Goal: Transaction & Acquisition: Obtain resource

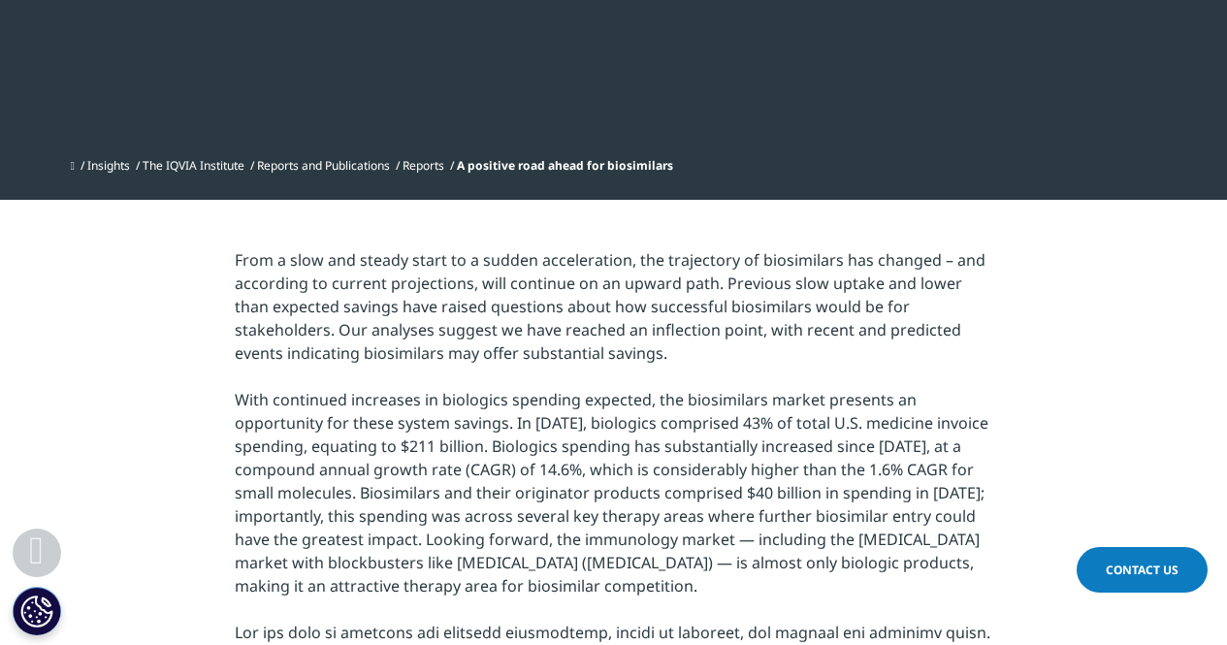
scroll to position [543, 0]
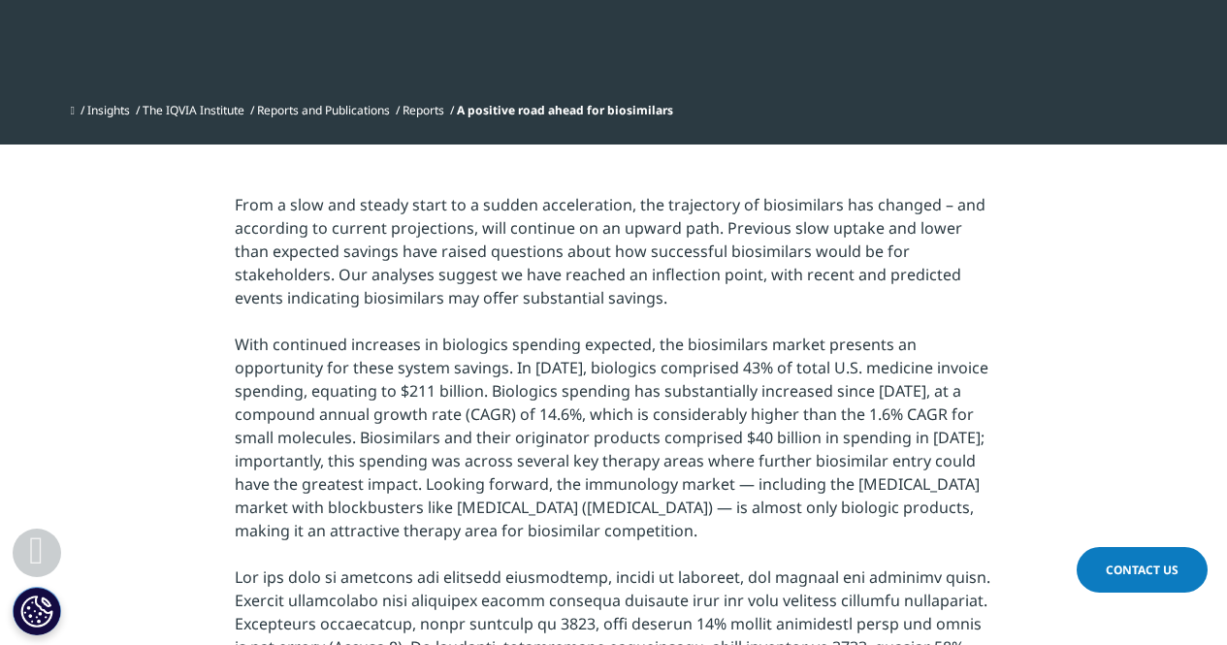
click at [438, 115] on link "Reports" at bounding box center [423, 110] width 42 height 16
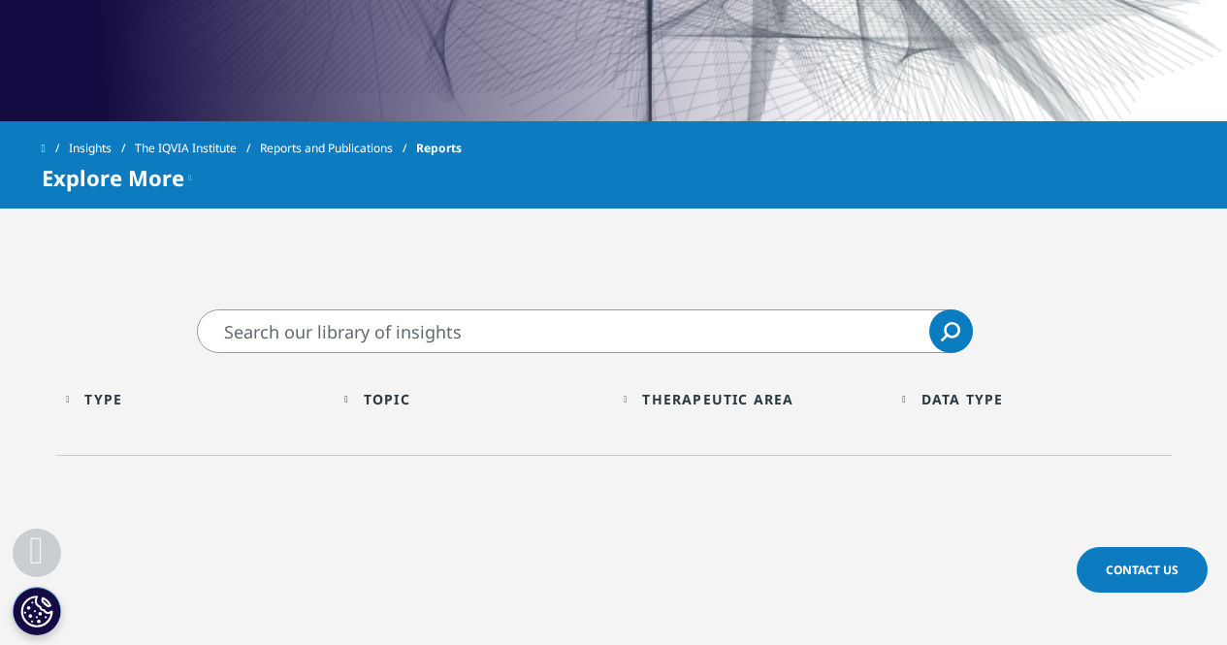
scroll to position [737, 0]
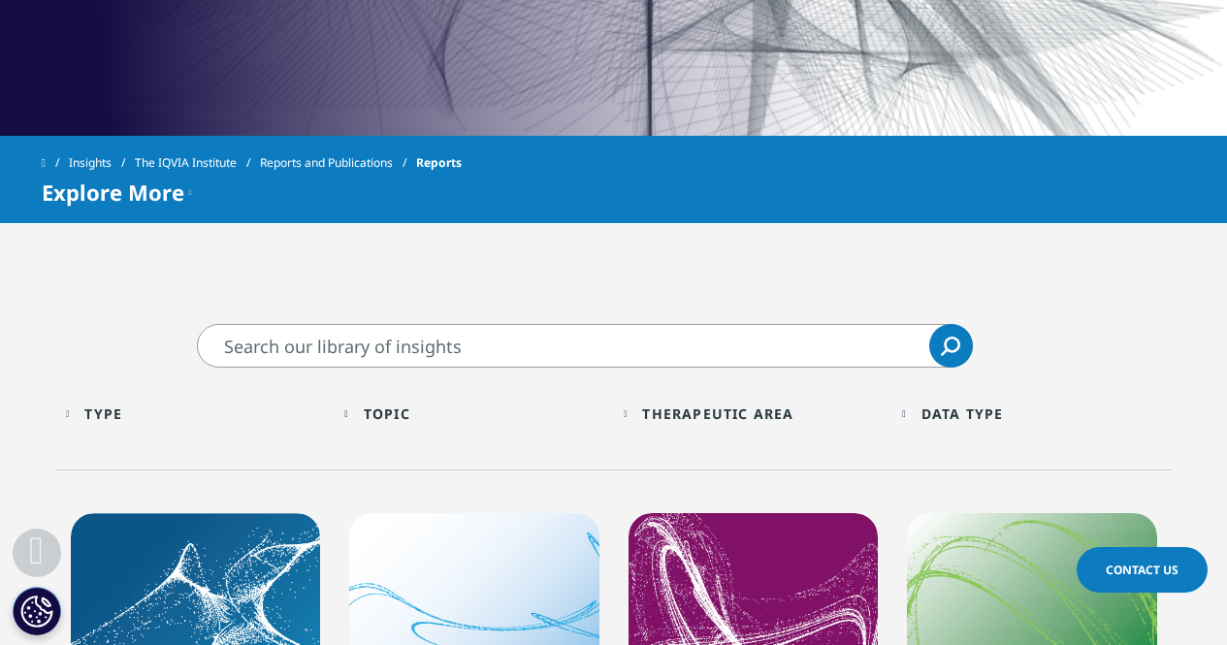
click at [372, 413] on div "Topic Loading Clear Or/And Operator" at bounding box center [474, 414] width 260 height 46
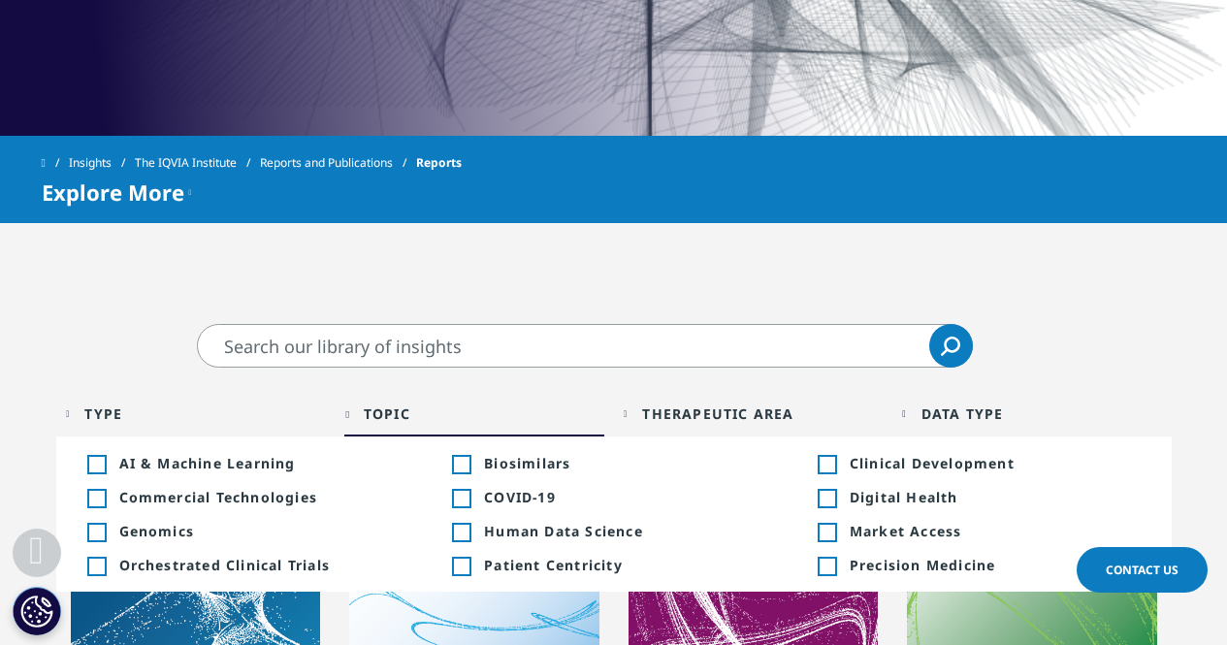
click at [460, 456] on div "Toggle" at bounding box center [460, 464] width 17 height 17
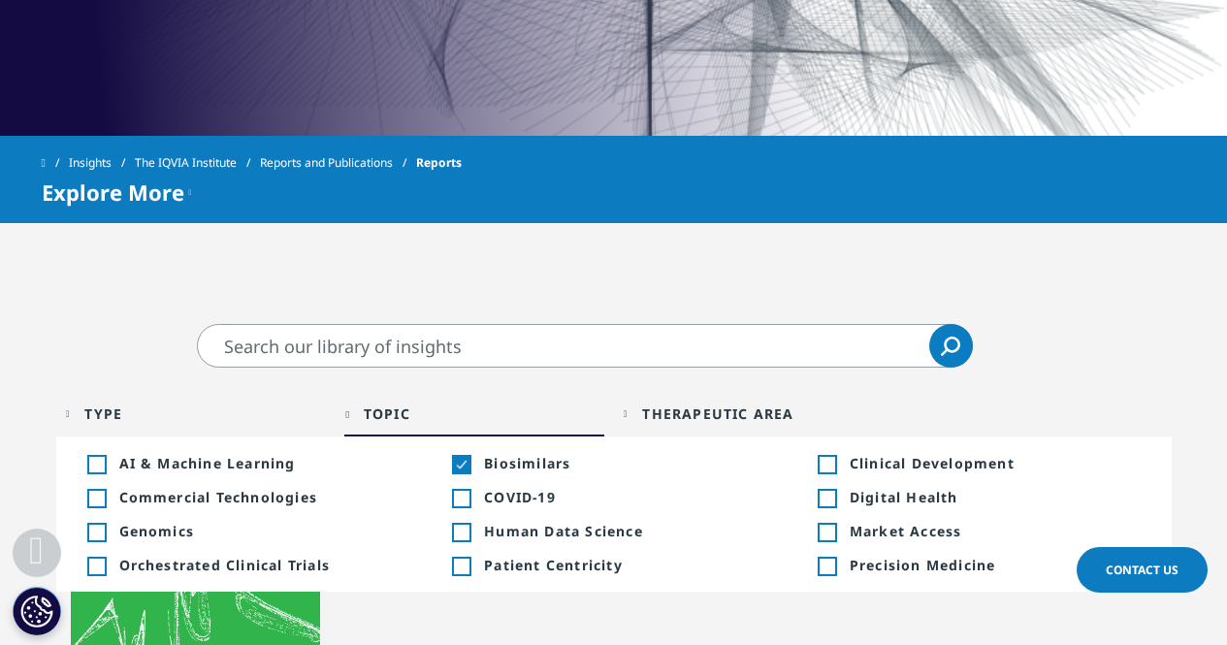
click at [1073, 371] on div "Type Loading Clear Or/And Operator Toggle Institute Report 10 Toggle Toggle Ins…" at bounding box center [613, 419] width 1115 height 102
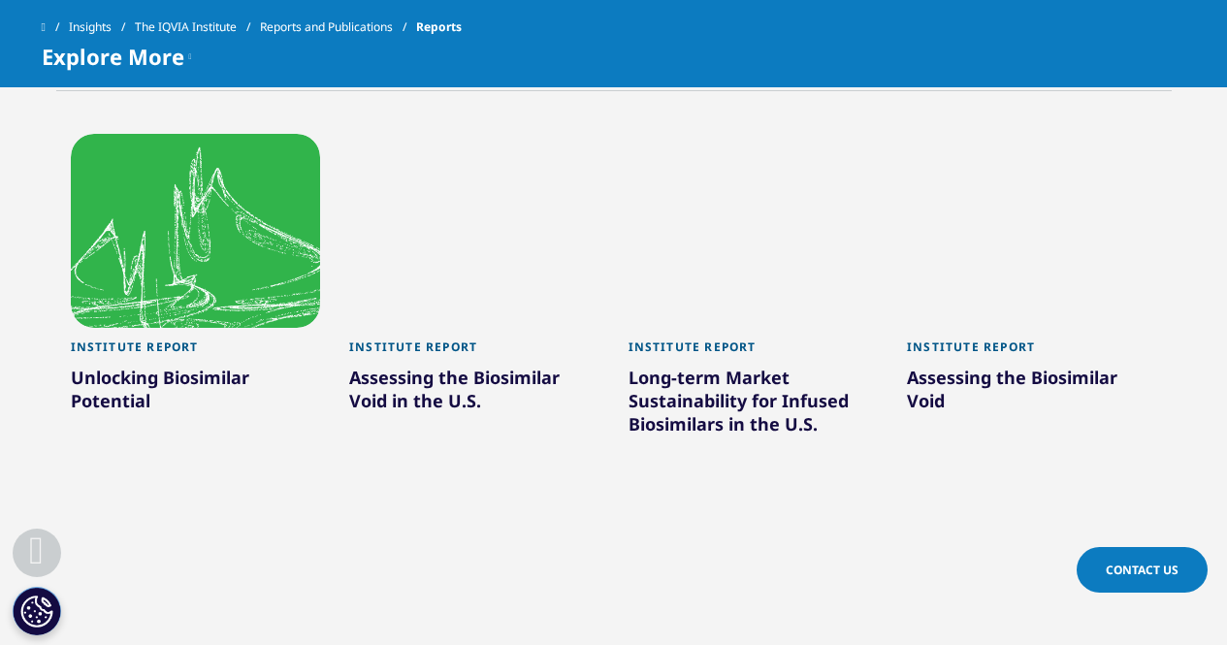
scroll to position [1008, 0]
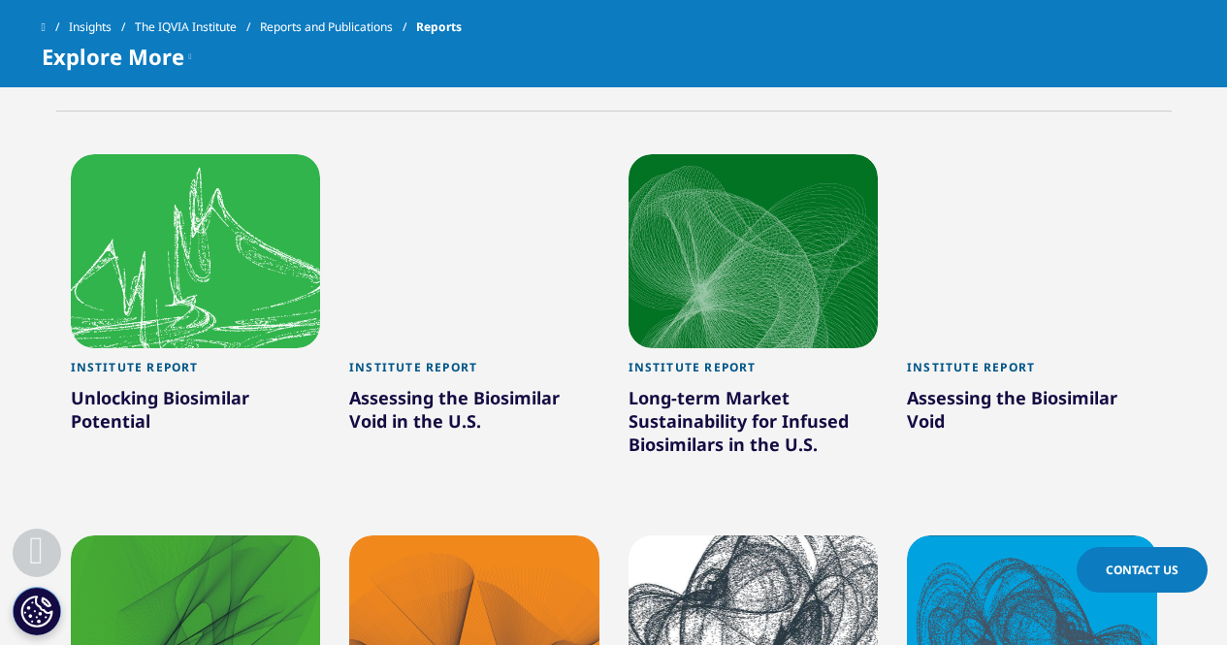
click at [170, 280] on div at bounding box center [196, 251] width 250 height 194
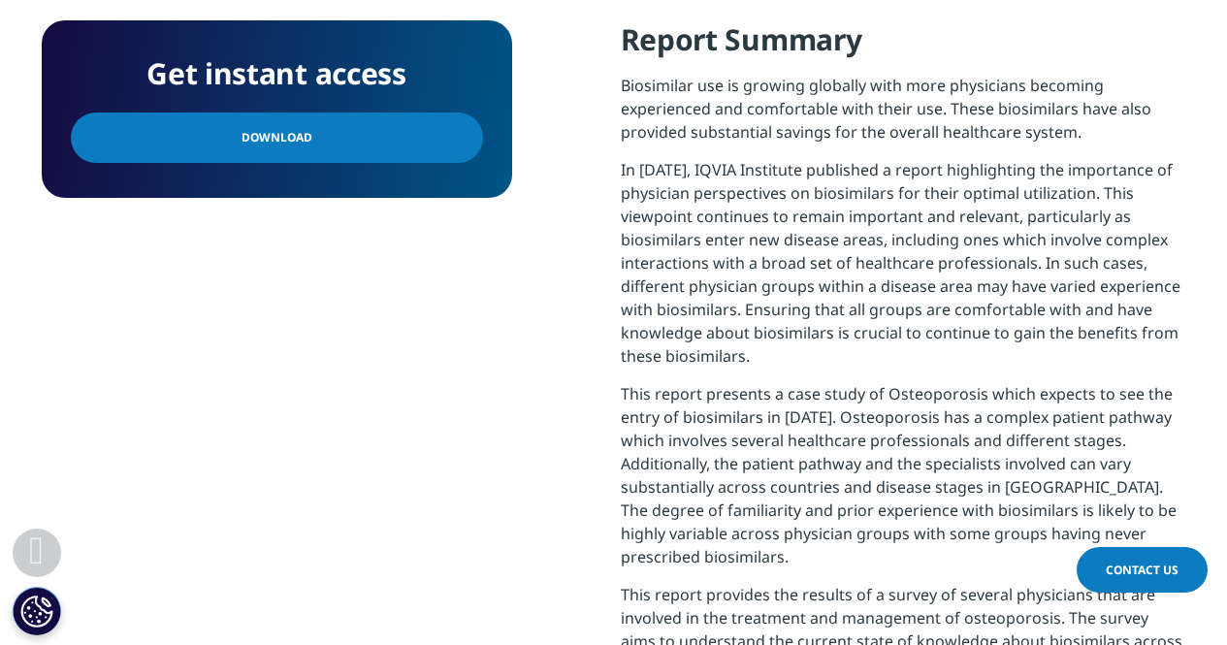
scroll to position [776, 0]
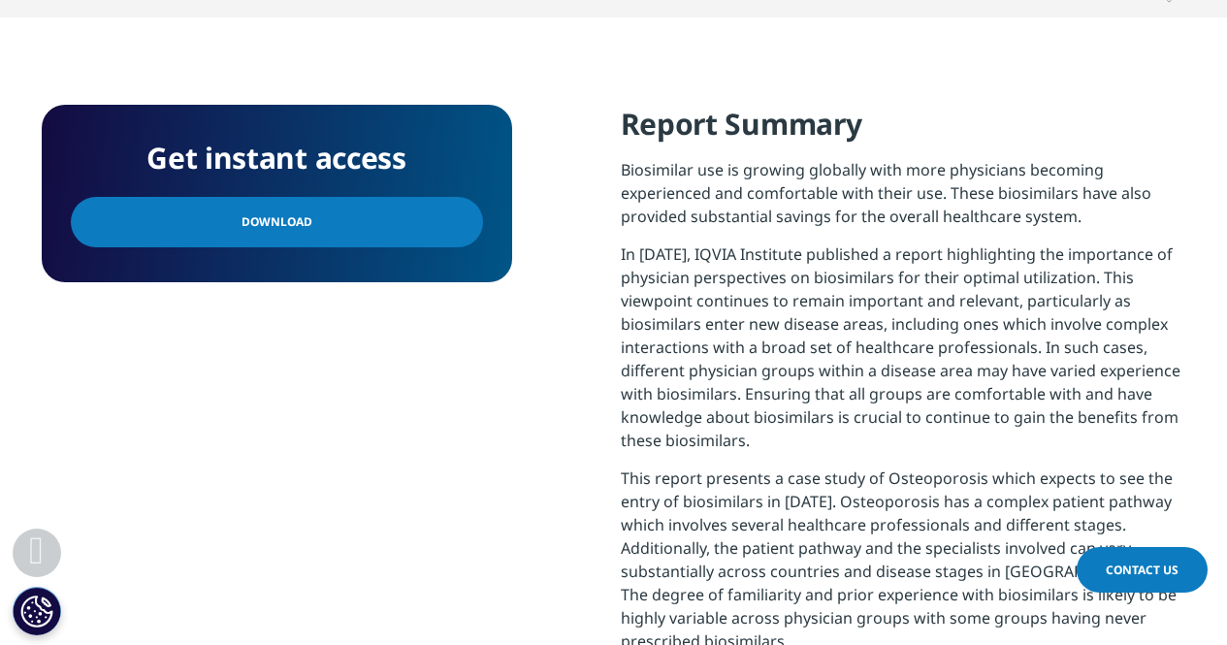
click at [248, 208] on link "Download" at bounding box center [277, 222] width 412 height 50
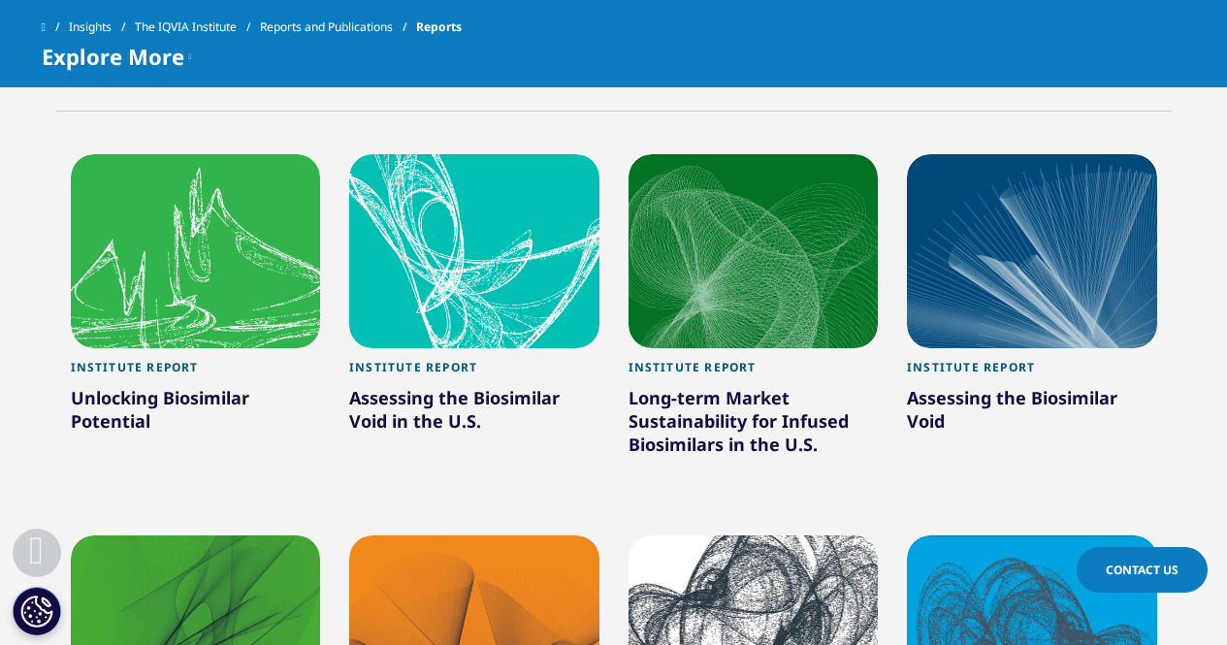
click at [706, 422] on div "Long-term Market Sustainability for Infused Biosimilars in the U.S." at bounding box center [753, 425] width 250 height 78
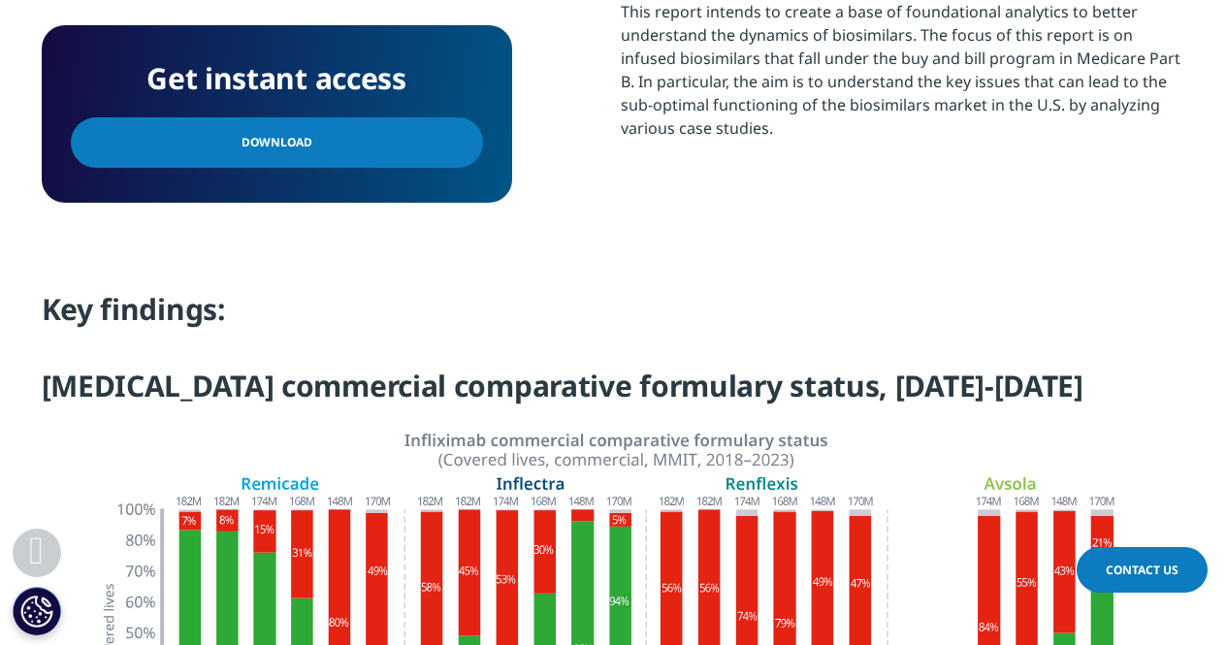
scroll to position [1283, 0]
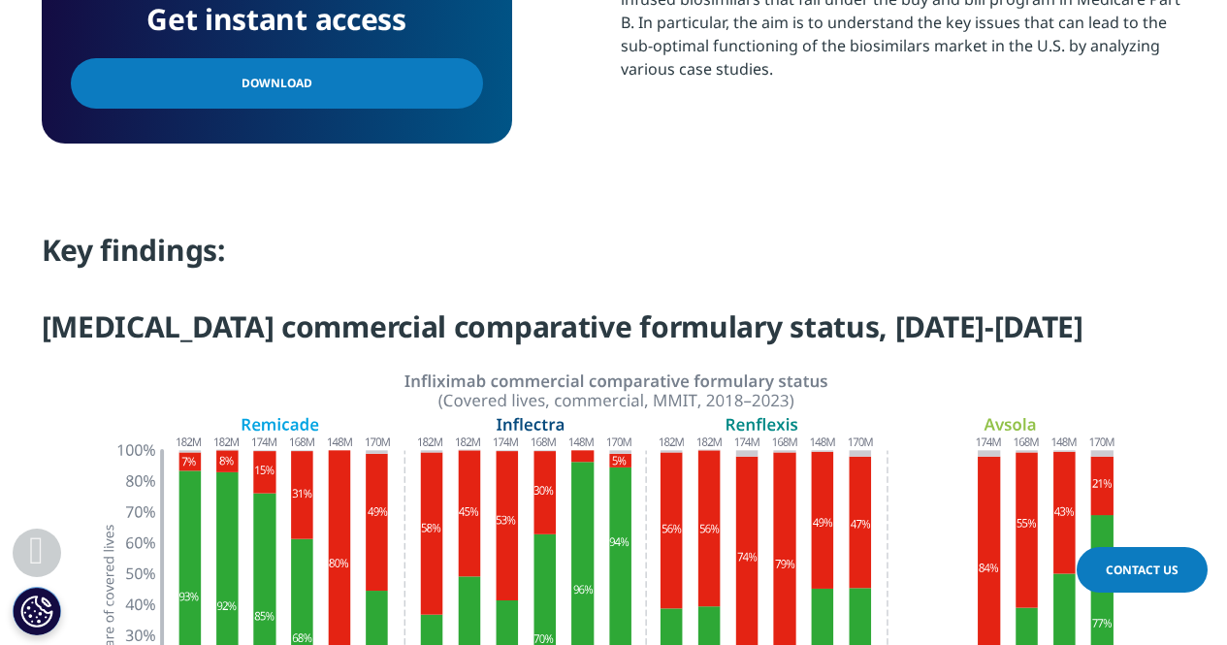
click at [283, 107] on link "Download" at bounding box center [277, 83] width 412 height 50
